Goal: Transaction & Acquisition: Download file/media

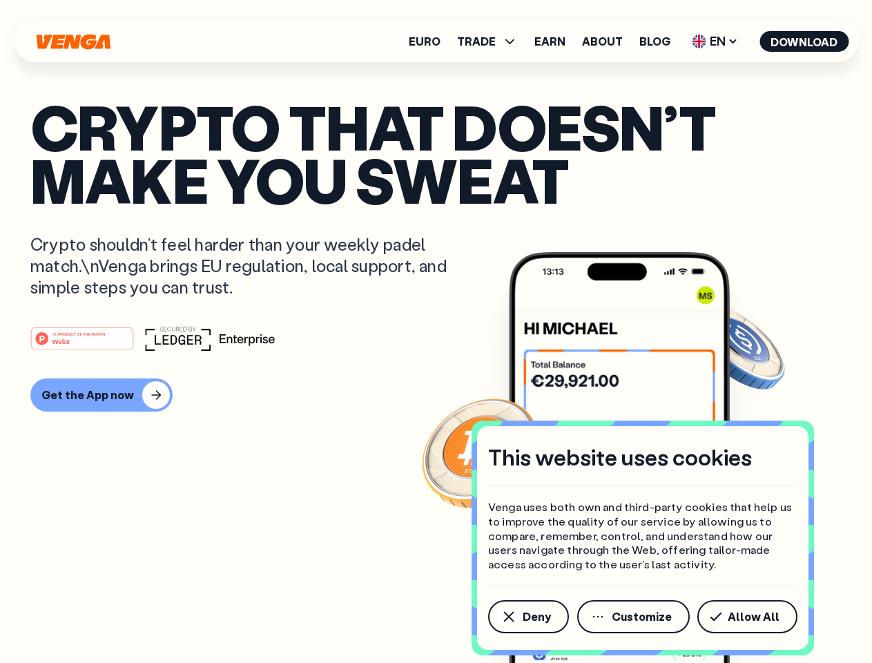
click at [435, 331] on div "#1 PRODUCT OF THE MONTH Web3" at bounding box center [435, 338] width 811 height 25
click at [527, 616] on span "Deny" at bounding box center [536, 616] width 28 height 11
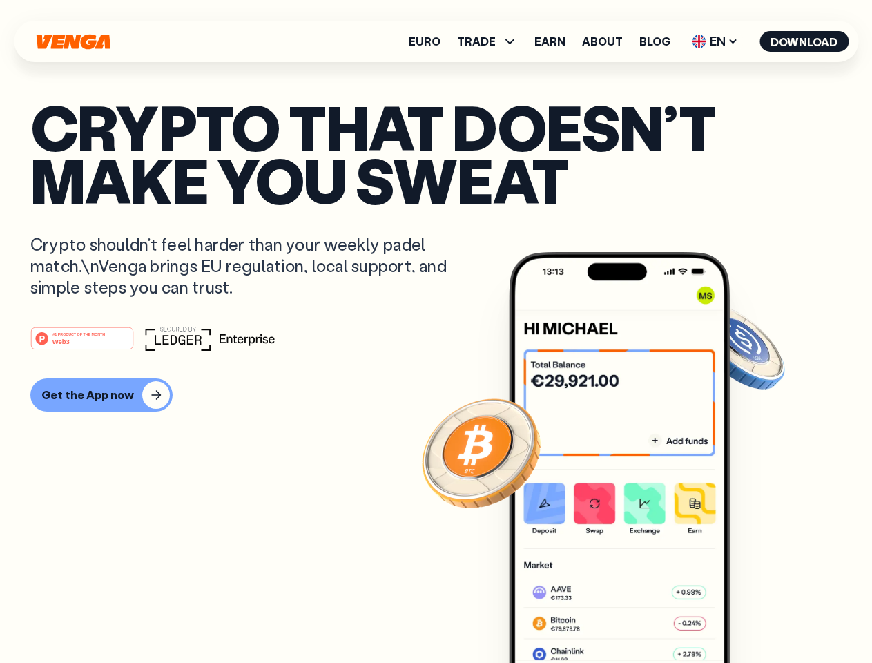
click at [634, 616] on img at bounding box center [619, 483] width 221 height 462
click at [750, 616] on article "Crypto that doesn’t make you sweat Crypto shouldn’t feel harder than your weekl…" at bounding box center [435, 359] width 811 height 518
click at [491, 41] on span "TRADE" at bounding box center [476, 41] width 39 height 11
click at [715, 41] on span "EN" at bounding box center [715, 41] width 56 height 22
click at [804, 41] on button "Download" at bounding box center [803, 41] width 89 height 21
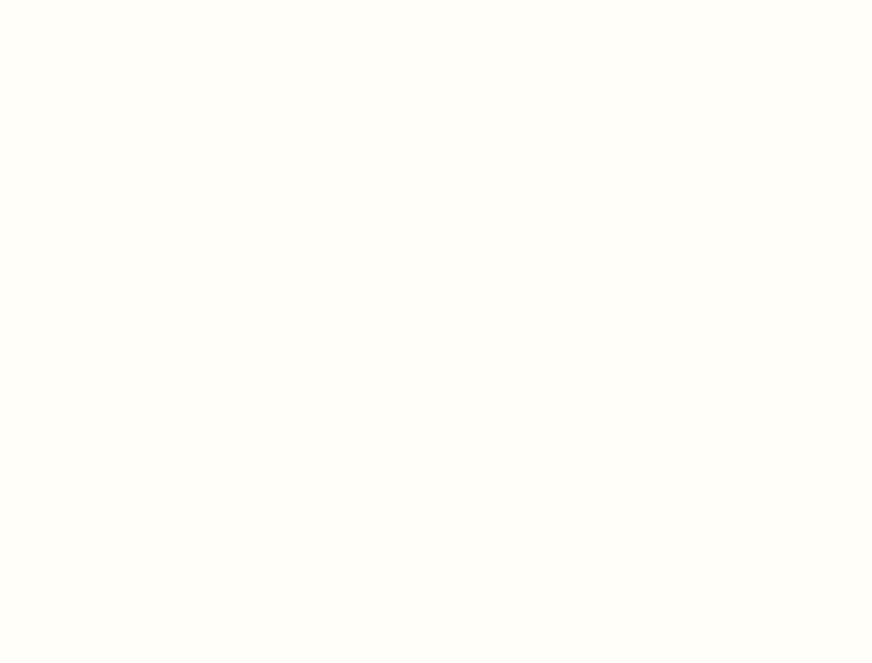
click at [435, 0] on html "This website uses cookies Venga uses both own and third-party cookies that help…" at bounding box center [436, 0] width 872 height 0
click at [99, 0] on html "This website uses cookies Venga uses both own and third-party cookies that help…" at bounding box center [436, 0] width 872 height 0
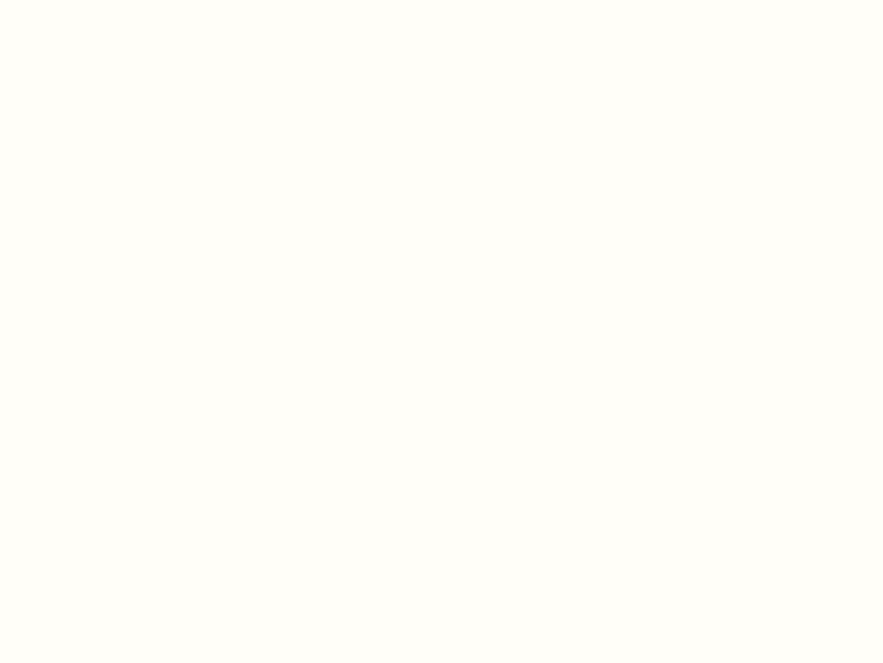
click at [84, 0] on html "This website uses cookies Venga uses both own and third-party cookies that help…" at bounding box center [441, 0] width 883 height 0
